Goal: Find specific page/section: Find specific page/section

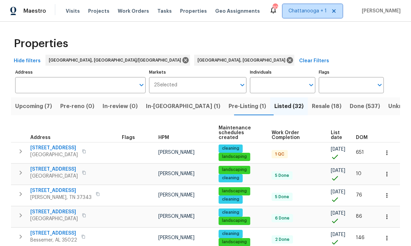
click at [314, 5] on span "Chattanooga + 1" at bounding box center [312, 11] width 60 height 14
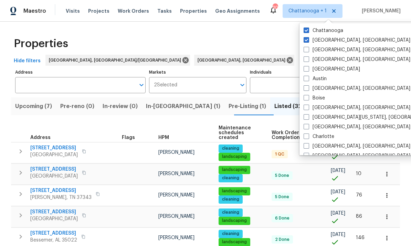
click at [303, 42] on span at bounding box center [306, 40] width 6 height 6
click at [303, 41] on input "[GEOGRAPHIC_DATA], [GEOGRAPHIC_DATA]" at bounding box center [305, 39] width 4 height 4
checkbox input "false"
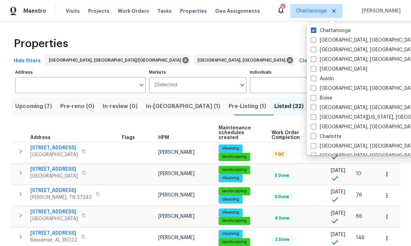
click at [241, 49] on div "Properties" at bounding box center [205, 44] width 389 height 22
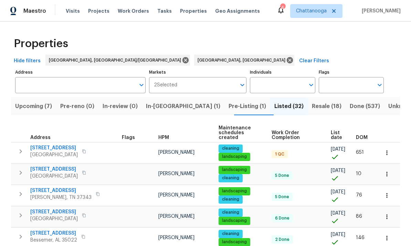
click at [28, 107] on span "Upcoming (7)" at bounding box center [33, 106] width 37 height 10
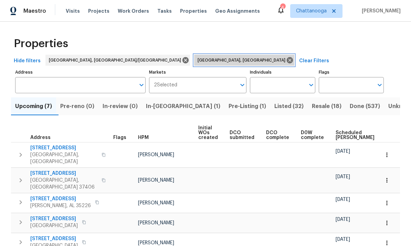
click at [286, 61] on icon at bounding box center [289, 60] width 6 height 6
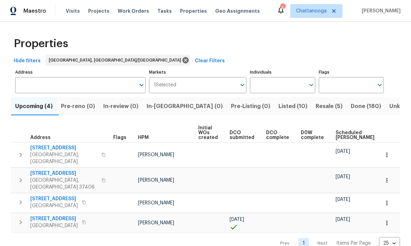
click at [41, 215] on span "6113 Shadyway Ln" at bounding box center [53, 218] width 47 height 7
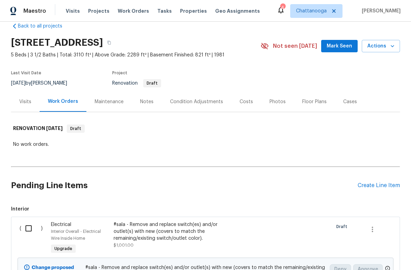
scroll to position [16, 0]
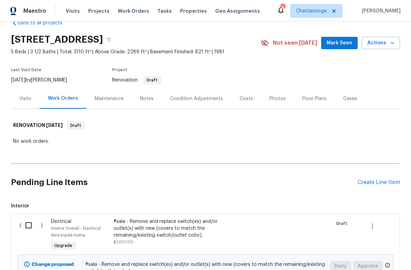
click at [245, 98] on div "Costs" at bounding box center [245, 98] width 13 height 7
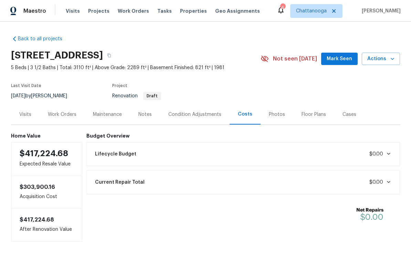
click at [60, 115] on div "Work Orders" at bounding box center [62, 114] width 29 height 7
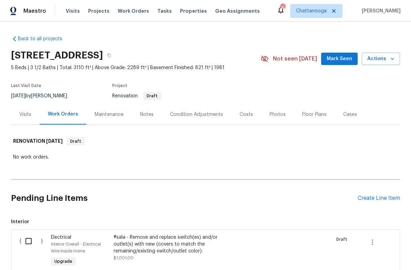
click at [141, 114] on div "Notes" at bounding box center [146, 114] width 13 height 7
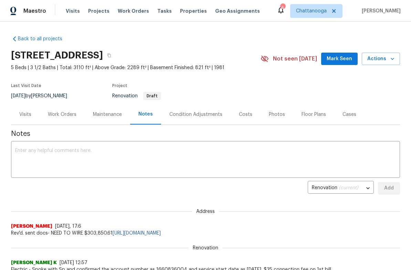
click at [269, 115] on div "Photos" at bounding box center [277, 114] width 16 height 7
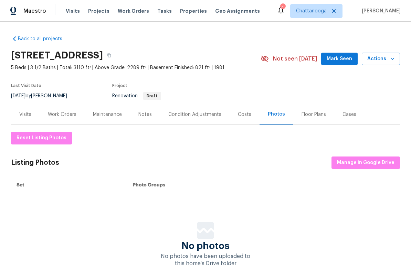
click at [245, 116] on div "Costs" at bounding box center [244, 114] width 13 height 7
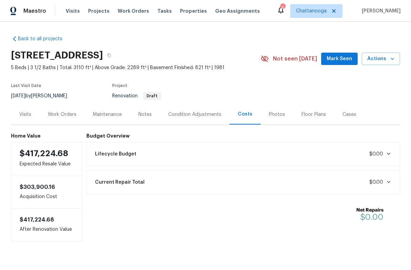
click at [63, 116] on div "Work Orders" at bounding box center [62, 114] width 29 height 7
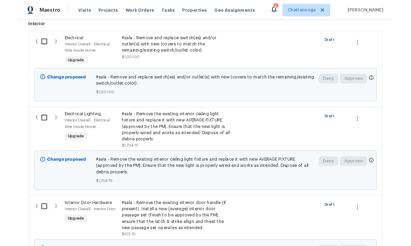
scroll to position [196, 0]
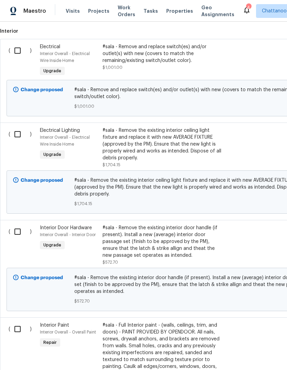
scroll to position [191, 0]
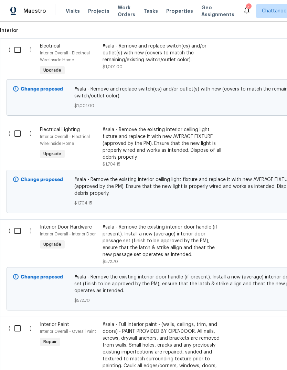
click at [144, 143] on div "#sala - Remove the existing interior ceiling light fixture and replace it with …" at bounding box center [162, 143] width 121 height 34
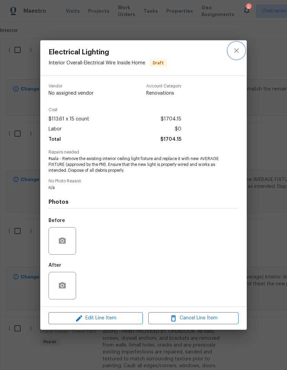
click at [239, 51] on icon "close" at bounding box center [236, 50] width 8 height 8
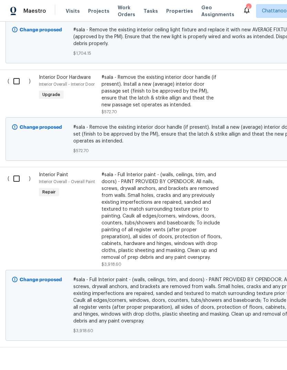
scroll to position [340, 1]
